Goal: Transaction & Acquisition: Purchase product/service

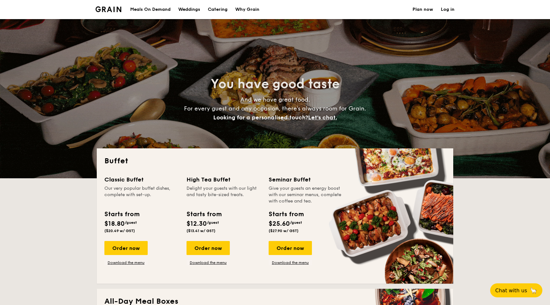
select select
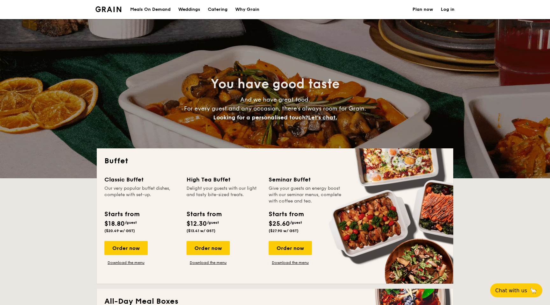
click at [151, 9] on div "Meals On Demand" at bounding box center [150, 9] width 40 height 19
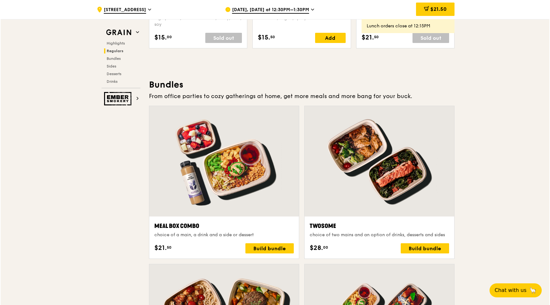
scroll to position [864, 0]
click at [259, 188] on div at bounding box center [224, 161] width 150 height 111
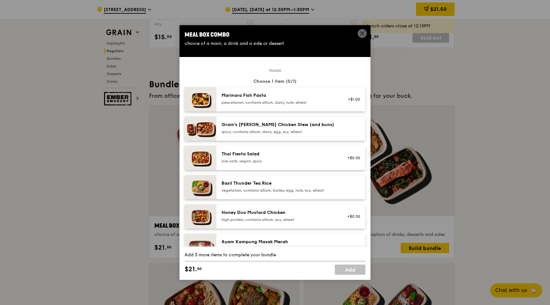
click at [361, 33] on icon at bounding box center [363, 34] width 6 height 6
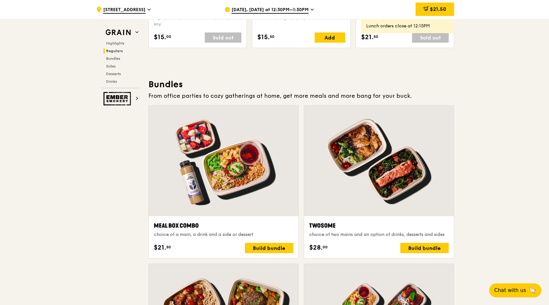
click at [201, 176] on div at bounding box center [224, 161] width 150 height 111
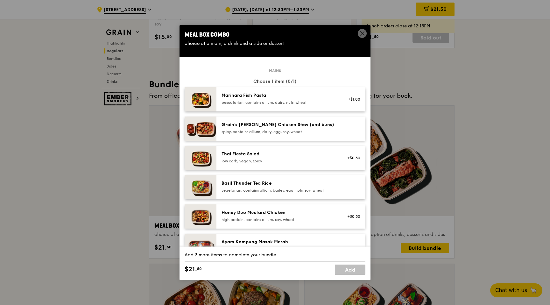
click at [362, 34] on icon at bounding box center [363, 34] width 6 height 6
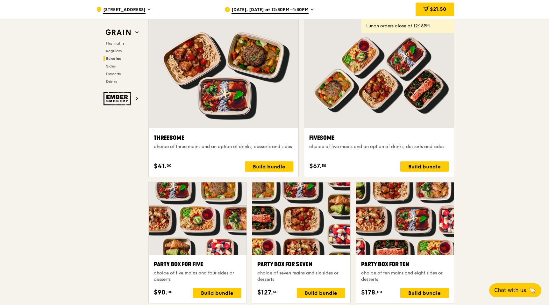
scroll to position [1128, 0]
